Goal: Task Accomplishment & Management: Manage account settings

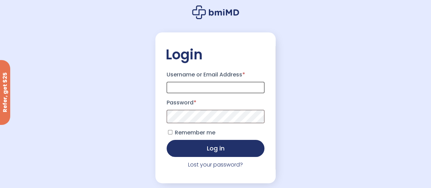
click at [199, 90] on input "Username or Email Address *" at bounding box center [215, 87] width 98 height 11
type input "**********"
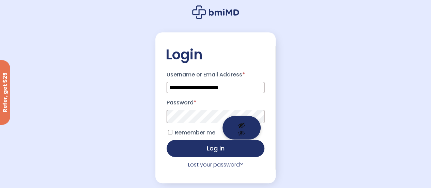
click at [242, 116] on span at bounding box center [215, 116] width 98 height 13
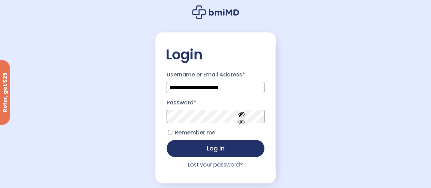
drag, startPoint x: 242, startPoint y: 116, endPoint x: 148, endPoint y: 110, distance: 94.1
click at [148, 110] on div "**********" at bounding box center [215, 104] width 431 height 208
click at [166, 140] on button "Log in" at bounding box center [215, 148] width 98 height 17
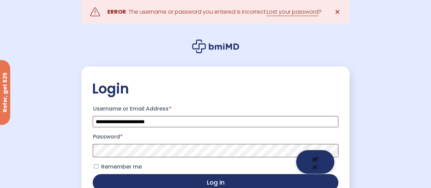
click at [316, 162] on button "Show password" at bounding box center [315, 161] width 38 height 23
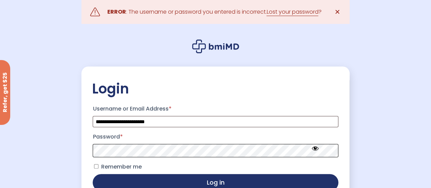
click at [93, 174] on button "Log in" at bounding box center [215, 182] width 245 height 17
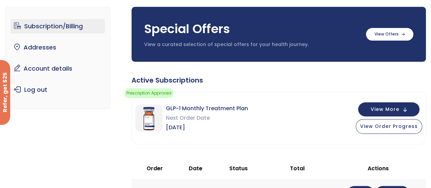
scroll to position [47, 0]
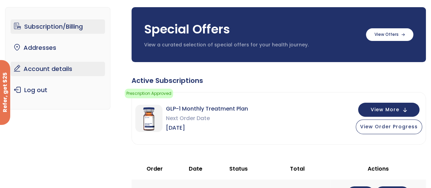
click at [84, 69] on link "Account details" at bounding box center [58, 69] width 94 height 14
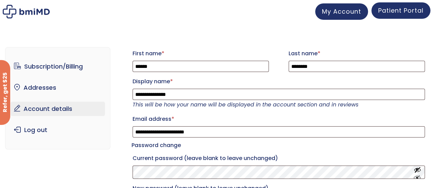
click at [384, 14] on span "Patient Portal" at bounding box center [400, 10] width 45 height 9
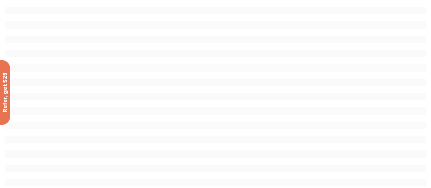
scroll to position [100, 0]
